Goal: Task Accomplishment & Management: Manage account settings

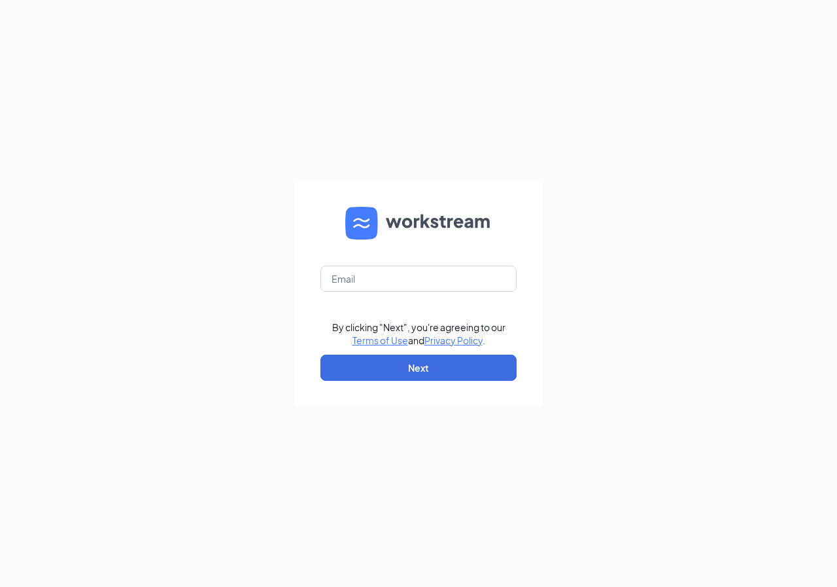
click at [347, 303] on form "By clicking "Next", you're agreeing to our Terms of Use and Privacy Policy . Ne…" at bounding box center [418, 293] width 249 height 226
click at [353, 285] on input "text" at bounding box center [418, 279] width 196 height 26
type input "kaylee.bourque@panerabread.com"
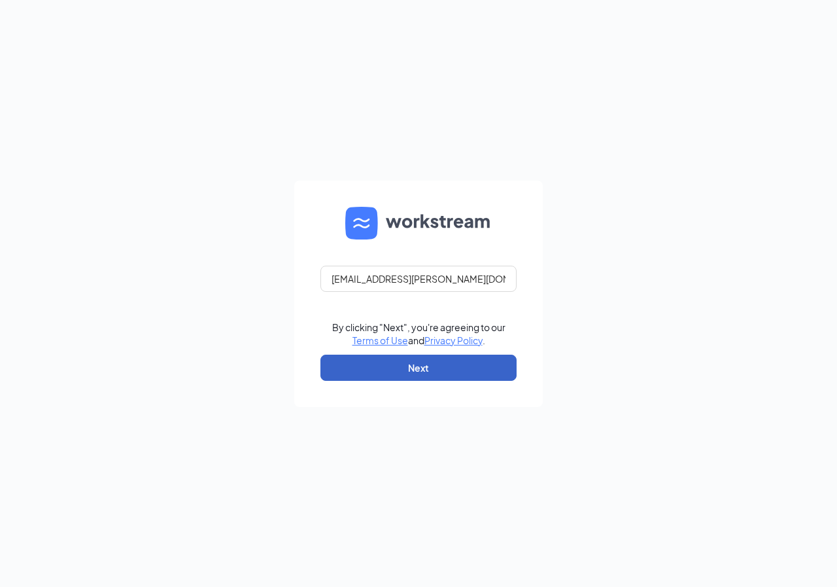
click at [473, 367] on button "Next" at bounding box center [418, 367] width 196 height 26
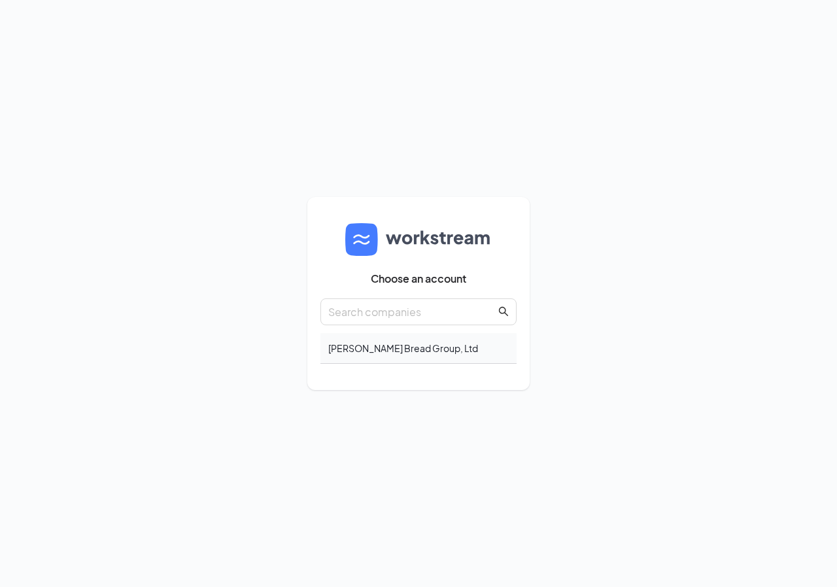
click at [413, 355] on div "[PERSON_NAME] Bread Group, Ltd" at bounding box center [418, 348] width 196 height 31
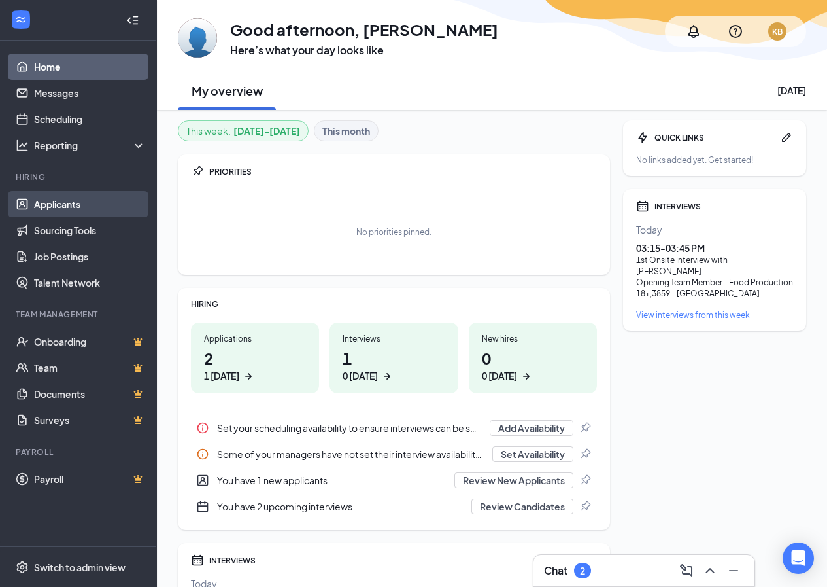
click at [72, 197] on link "Applicants" at bounding box center [90, 204] width 112 height 26
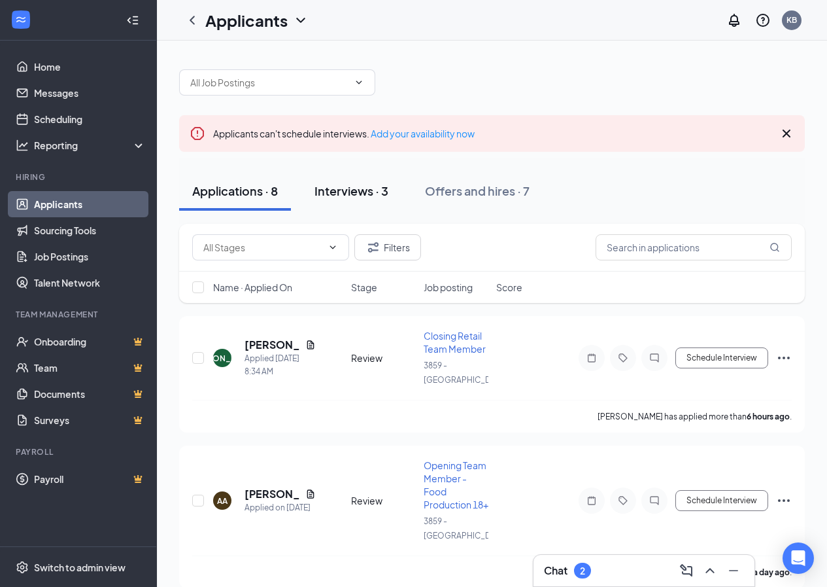
click at [373, 196] on div "Interviews · 3" at bounding box center [352, 190] width 74 height 16
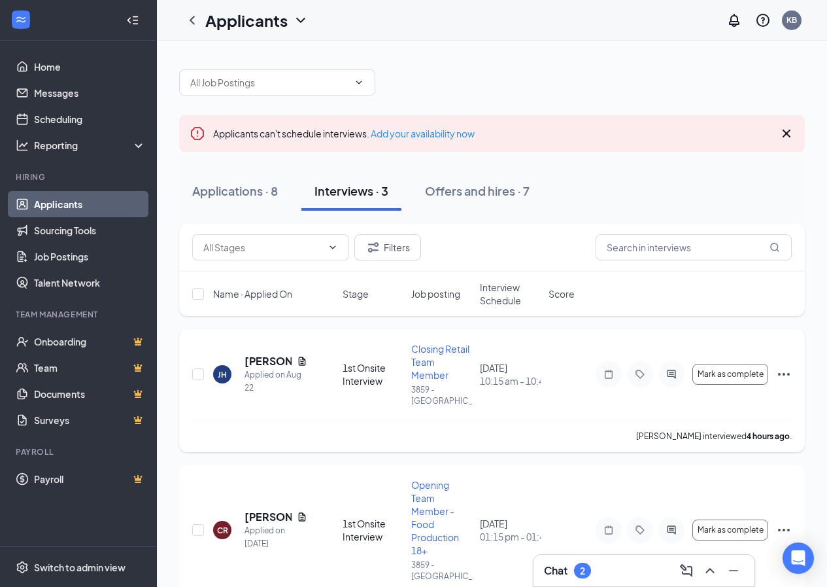
click at [310, 358] on div "JH Jean Hassler Applied on Aug 22" at bounding box center [274, 374] width 122 height 41
click at [300, 361] on icon "Document" at bounding box center [302, 361] width 10 height 10
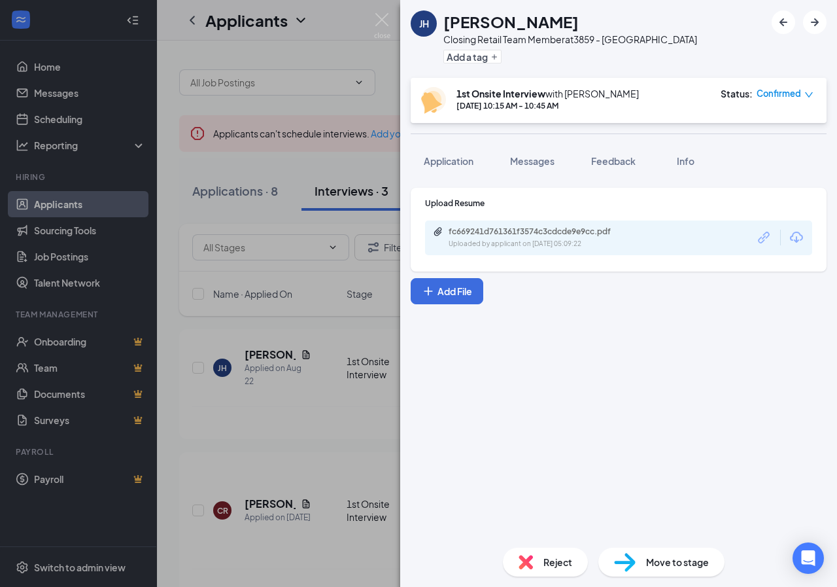
click at [601, 252] on div "fc669241d761361f3574c3cdcde9e9cc.pdf Uploaded by applicant on Aug 22, 2025 at 0…" at bounding box center [618, 237] width 387 height 35
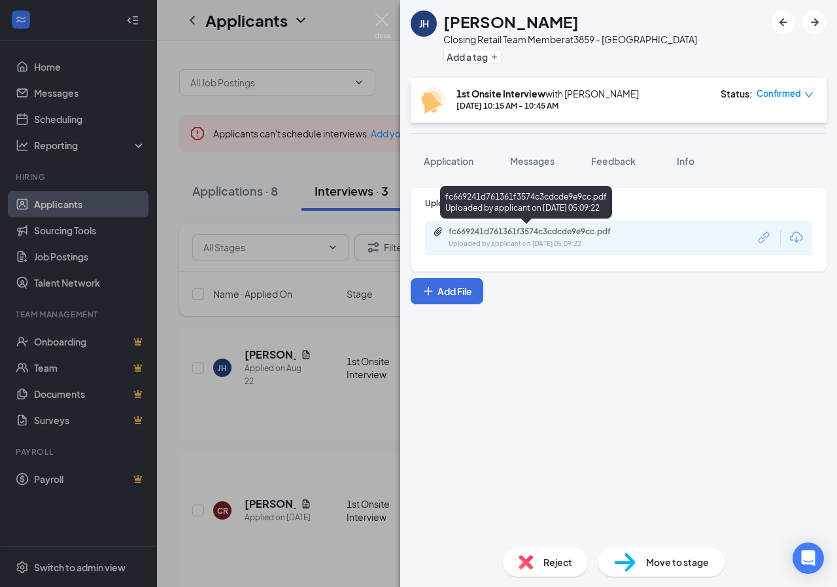
click at [611, 239] on div "Uploaded by applicant on Aug 22, 2025 at 05:09:22" at bounding box center [547, 244] width 196 height 10
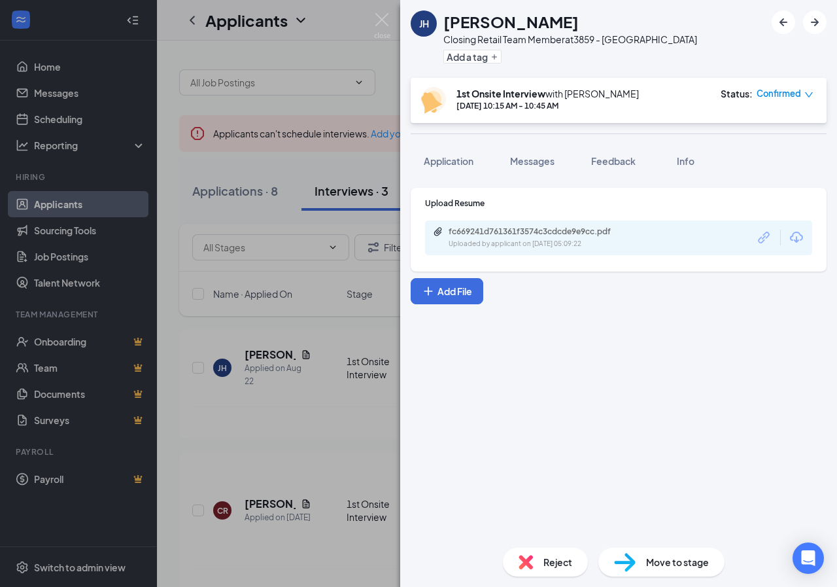
click at [387, 17] on img at bounding box center [382, 26] width 16 height 26
